Goal: Task Accomplishment & Management: Manage account settings

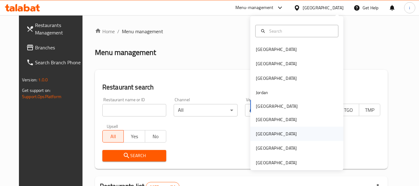
click at [258, 134] on div "[GEOGRAPHIC_DATA]" at bounding box center [276, 133] width 41 height 7
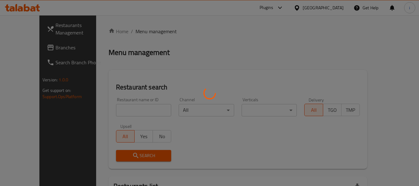
click at [37, 46] on div at bounding box center [209, 93] width 419 height 186
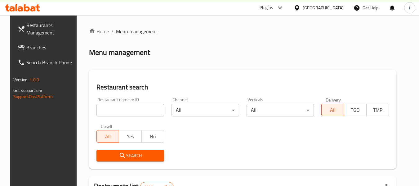
click at [33, 49] on span "Branches" at bounding box center [50, 47] width 49 height 7
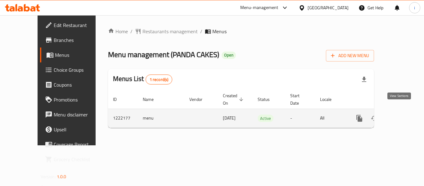
click at [401, 114] on icon "enhanced table" at bounding box center [403, 117] width 7 height 7
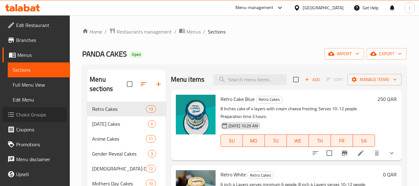
click at [32, 115] on span "Choice Groups" at bounding box center [40, 114] width 49 height 7
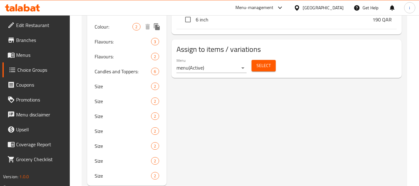
scroll to position [345, 0]
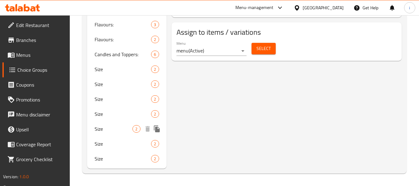
click at [107, 132] on span "Size" at bounding box center [114, 128] width 38 height 7
type input "Size"
type input "مقاس"
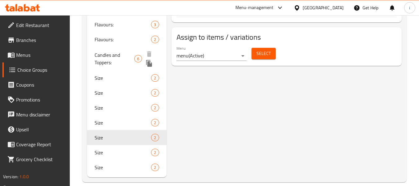
drag, startPoint x: 108, startPoint y: 53, endPoint x: 236, endPoint y: 130, distance: 149.2
click at [108, 53] on span "Candles and Toppers:" at bounding box center [115, 58] width 40 height 15
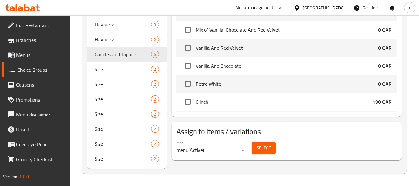
type input "Candles and Toppers:"
type input "الشموع والتوبرز:"
type input "0"
type input "6"
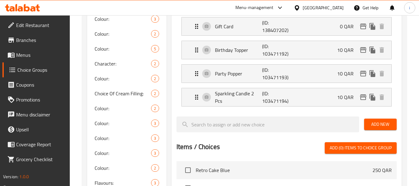
scroll to position [190, 0]
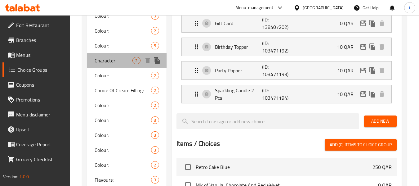
click at [112, 61] on span "Character:" at bounding box center [114, 60] width 38 height 7
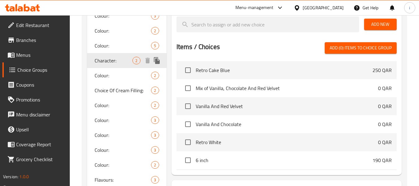
type input "Character:"
type input "شخصية:"
type input "1"
click at [117, 47] on span "Colour:" at bounding box center [114, 45] width 38 height 7
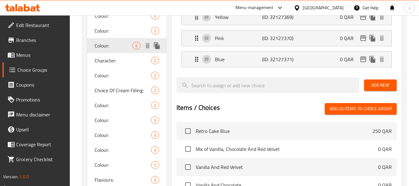
type input "Colour:"
type input "لون:"
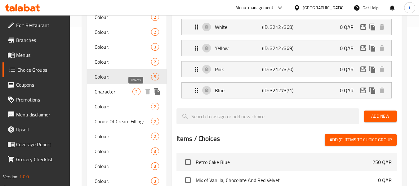
scroll to position [128, 0]
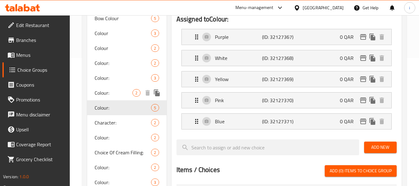
click at [110, 94] on span "Colour:" at bounding box center [114, 92] width 38 height 7
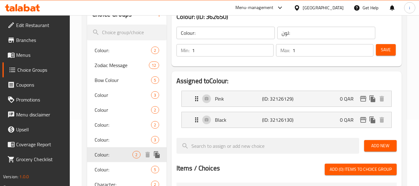
scroll to position [66, 0]
